Goal: Task Accomplishment & Management: Manage account settings

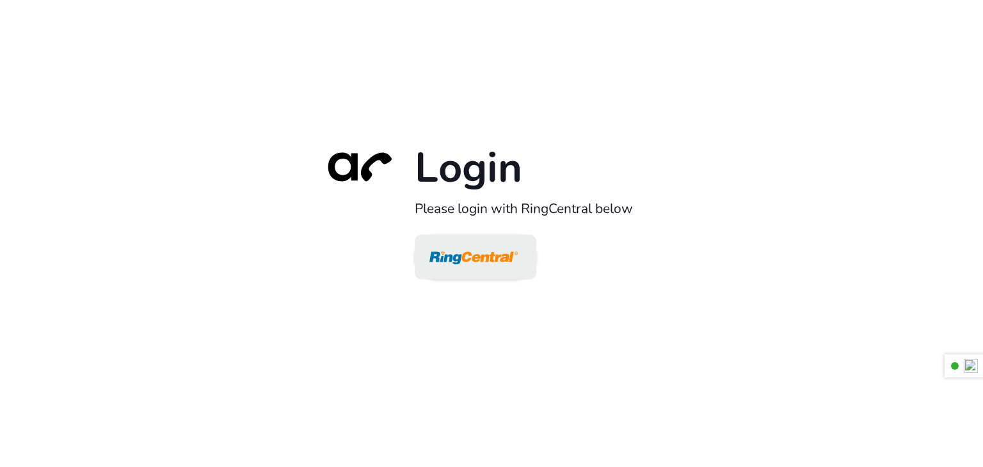
click at [447, 248] on img at bounding box center [473, 258] width 88 height 42
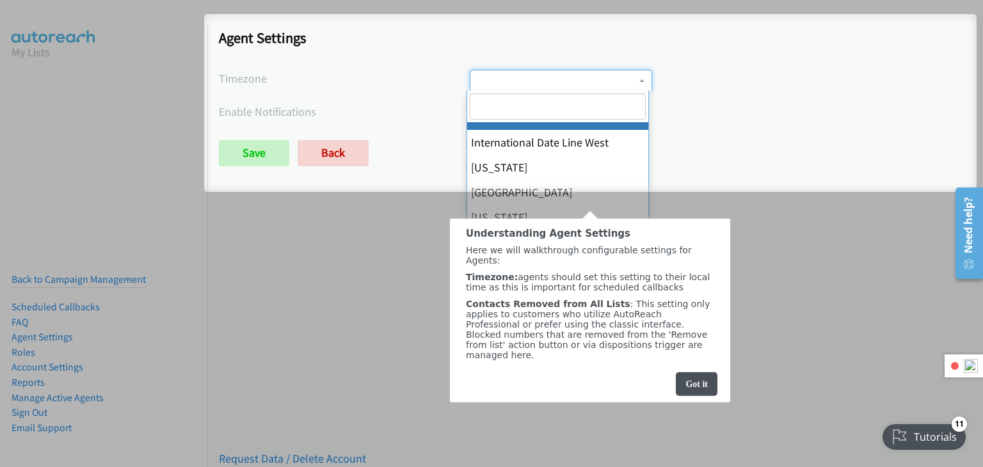
click at [577, 75] on span at bounding box center [561, 81] width 182 height 22
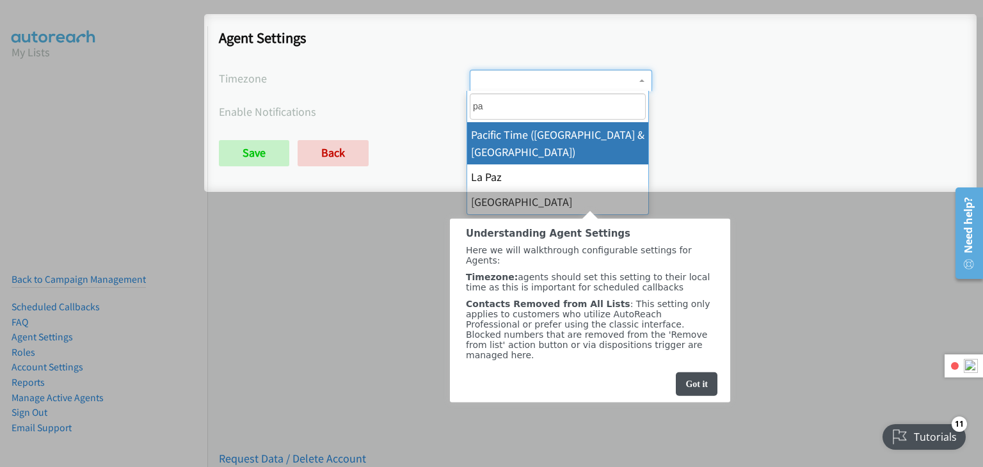
type input "p"
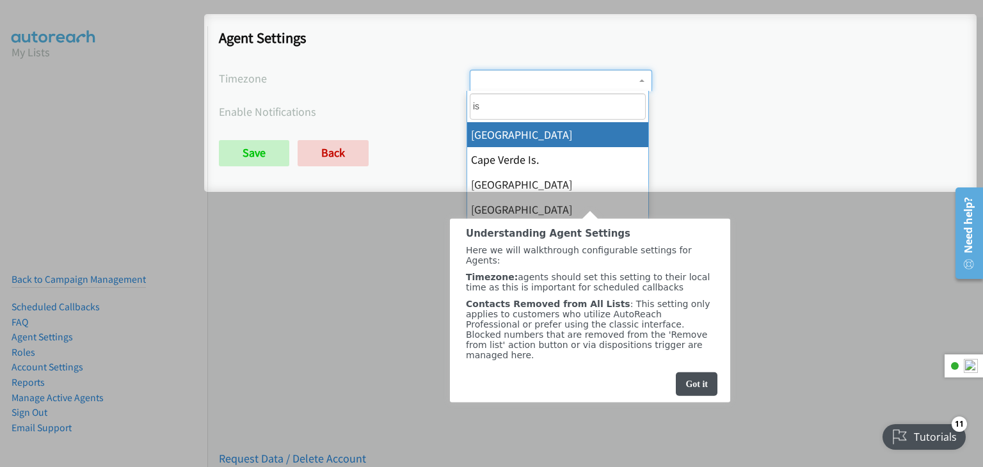
type input "i"
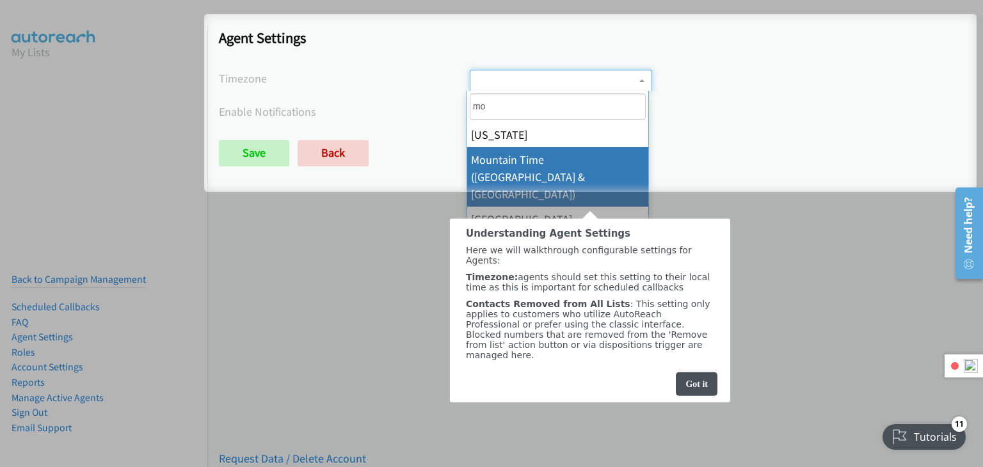
type input "mo"
select select "Mountain Time (US & Canada)"
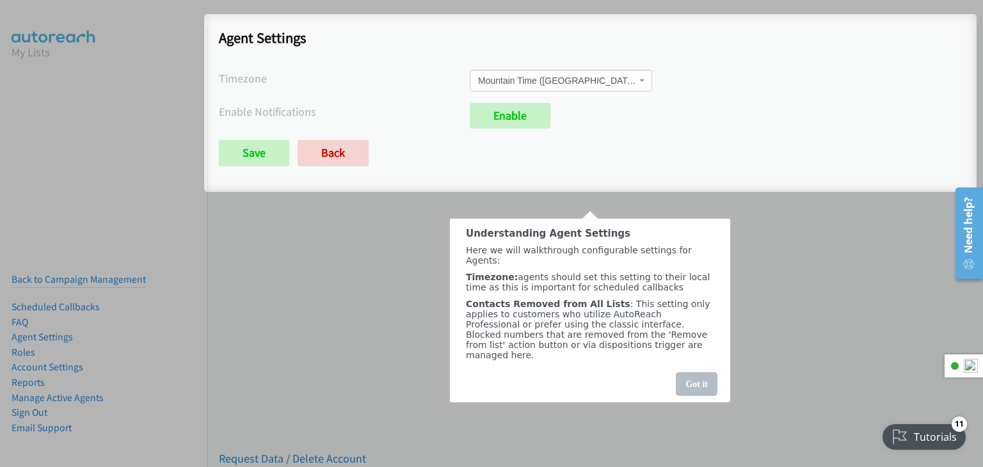
click at [708, 387] on div "Got it" at bounding box center [697, 384] width 42 height 24
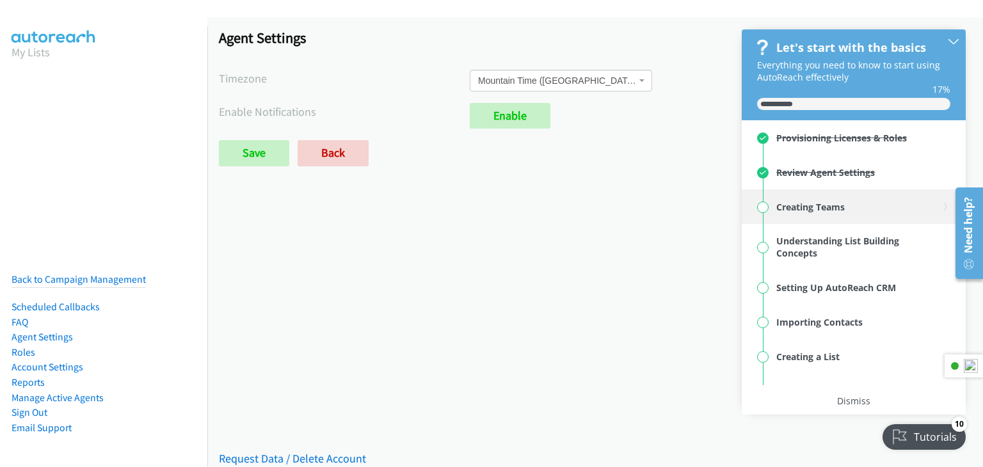
click at [815, 207] on div "Creating Teams" at bounding box center [810, 207] width 68 height 12
